Goal: Information Seeking & Learning: Learn about a topic

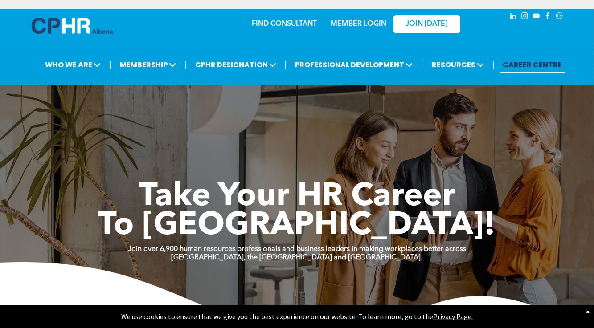
scroll to position [54, 0]
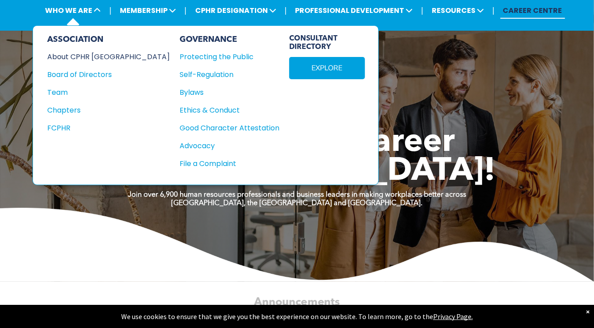
click at [96, 57] on div "About CPHR [GEOGRAPHIC_DATA]" at bounding box center [102, 56] width 110 height 11
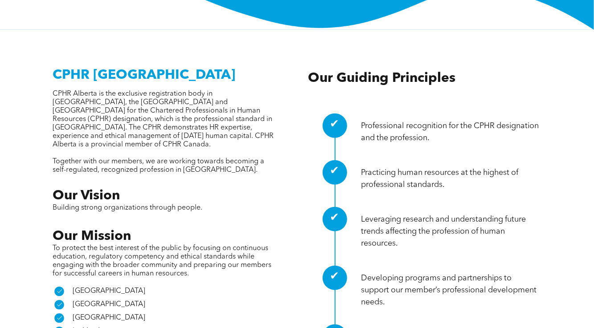
scroll to position [309, 0]
